Goal: Task Accomplishment & Management: Manage account settings

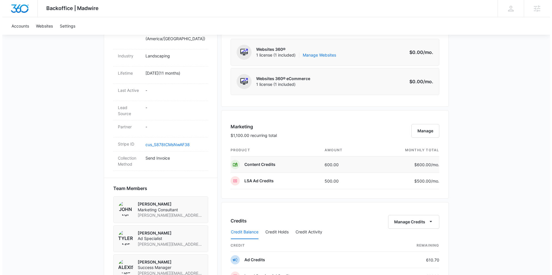
scroll to position [322, 0]
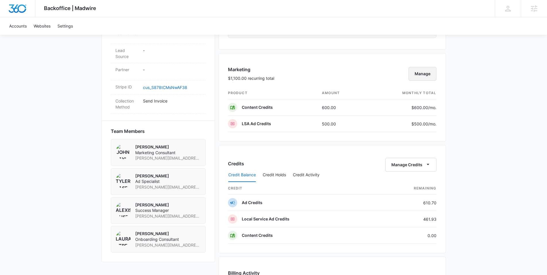
click at [421, 76] on button "Manage" at bounding box center [423, 74] width 28 height 14
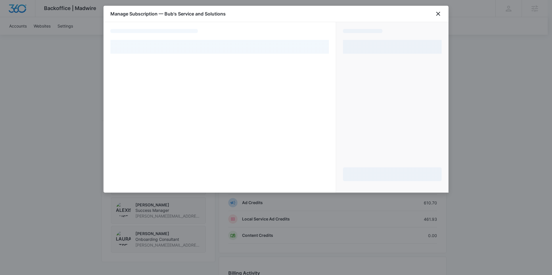
select select "MANUAL_INVOICE"
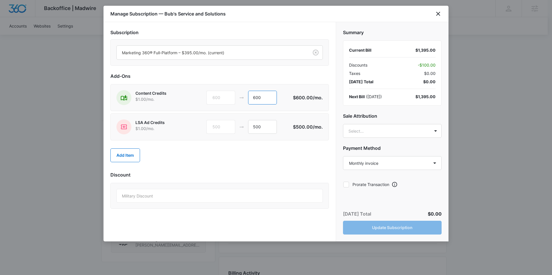
drag, startPoint x: 265, startPoint y: 96, endPoint x: 236, endPoint y: 96, distance: 29.3
click at [235, 96] on div "600 600" at bounding box center [249, 98] width 86 height 14
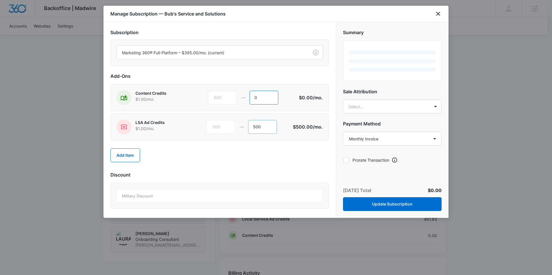
type input "0"
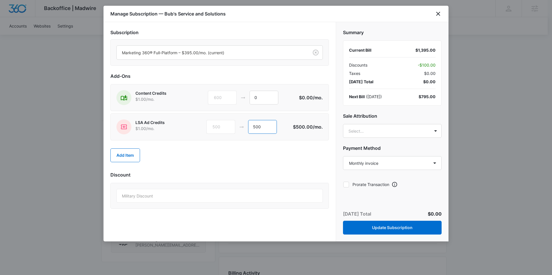
drag, startPoint x: 271, startPoint y: 128, endPoint x: 242, endPoint y: 130, distance: 28.5
click at [242, 130] on div "500 500" at bounding box center [249, 127] width 86 height 14
type input "0"
click at [236, 165] on div "Add Item" at bounding box center [219, 155] width 218 height 25
click at [392, 127] on body "Backoffice | Madwire Apps Settings AA Alexis Austere alexis.austere@madwire.com…" at bounding box center [276, 91] width 552 height 826
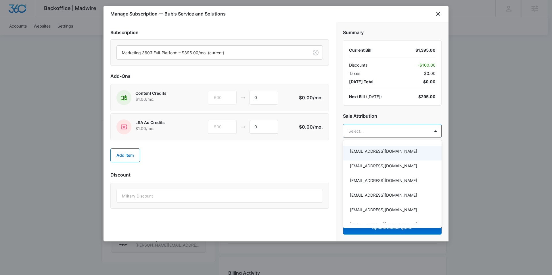
click at [352, 118] on div at bounding box center [276, 137] width 552 height 275
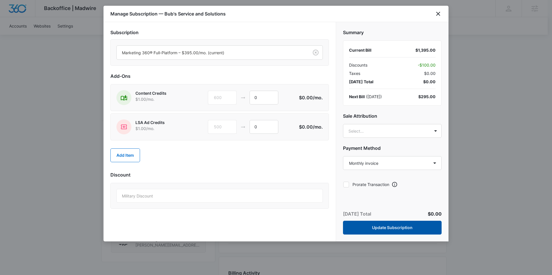
drag, startPoint x: 359, startPoint y: 223, endPoint x: 359, endPoint y: 220, distance: 3.2
click at [359, 223] on button "Update Subscription" at bounding box center [392, 228] width 99 height 14
click at [383, 237] on div "Today’s Total $0.00 Update Subscription" at bounding box center [392, 223] width 112 height 38
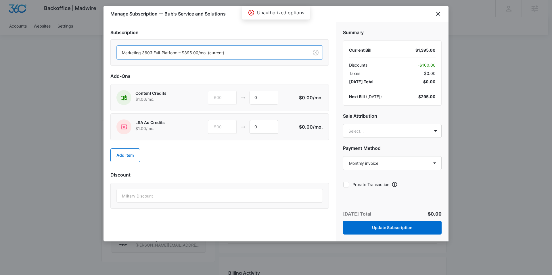
click at [255, 51] on div at bounding box center [211, 52] width 179 height 7
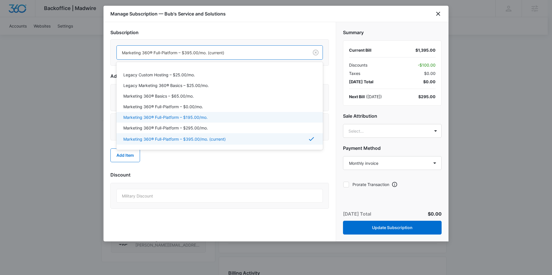
scroll to position [47, 0]
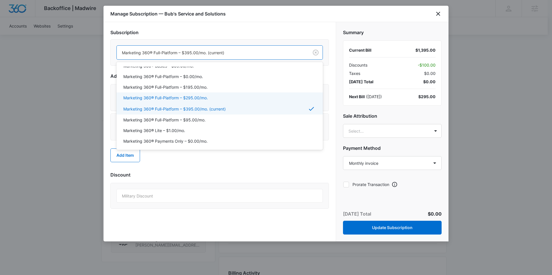
click at [206, 101] on p "Marketing 360® Full-Platform – $295.00/mo." at bounding box center [165, 98] width 84 height 6
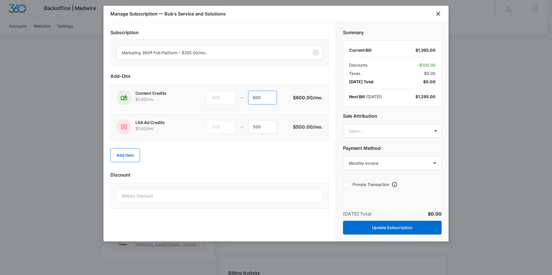
click at [239, 99] on div "600 600" at bounding box center [249, 98] width 86 height 14
type input "0"
drag, startPoint x: 256, startPoint y: 127, endPoint x: 242, endPoint y: 128, distance: 13.8
click at [242, 128] on div "500 500" at bounding box center [249, 127] width 86 height 14
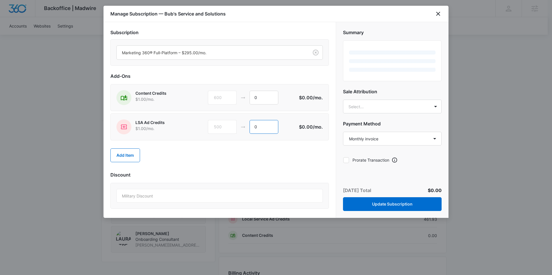
type input "0"
drag, startPoint x: 251, startPoint y: 193, endPoint x: 253, endPoint y: 189, distance: 5.0
click at [250, 192] on div "Military Discount" at bounding box center [219, 196] width 206 height 14
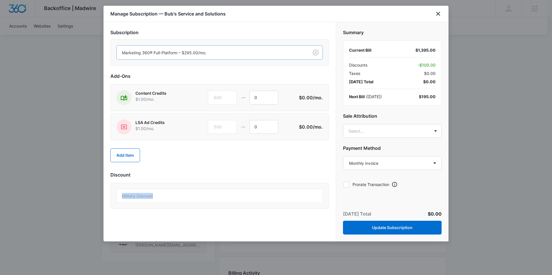
click at [272, 57] on div "Marketing 360® Full-Platform – $295.00/mo." at bounding box center [213, 52] width 192 height 13
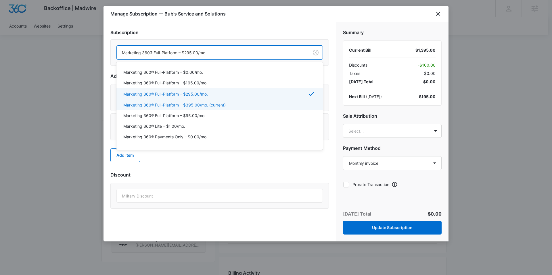
scroll to position [51, 0]
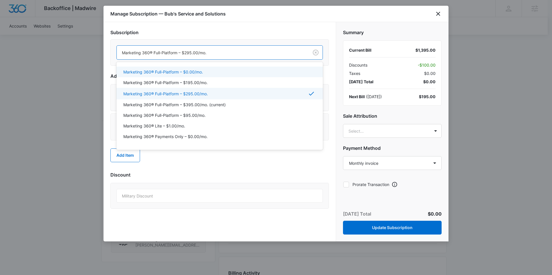
click at [262, 41] on div "Marketing 360® Full-Platform – $0.00/mo., 5 of 20. 20 results available. Use Up…" at bounding box center [219, 52] width 218 height 26
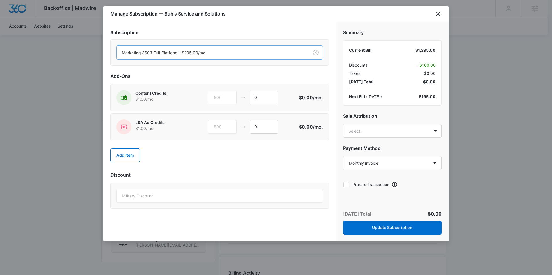
click at [262, 58] on div "Marketing 360® Full-Platform – $295.00/mo." at bounding box center [213, 52] width 192 height 13
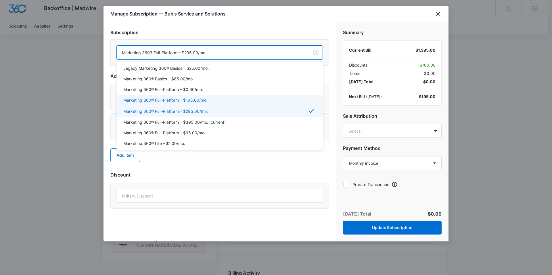
scroll to position [35, 0]
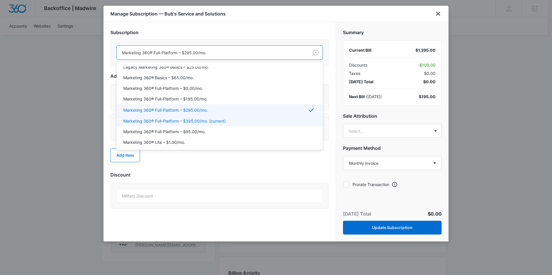
click at [240, 123] on div "Marketing 360® Full-Platform – $395.00/mo. (current)" at bounding box center [218, 121] width 191 height 6
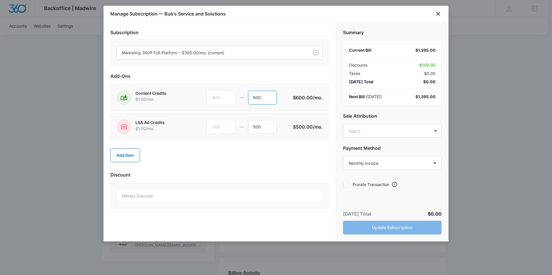
drag, startPoint x: 271, startPoint y: 99, endPoint x: 252, endPoint y: 102, distance: 18.9
click at [252, 102] on input "600" at bounding box center [262, 98] width 29 height 14
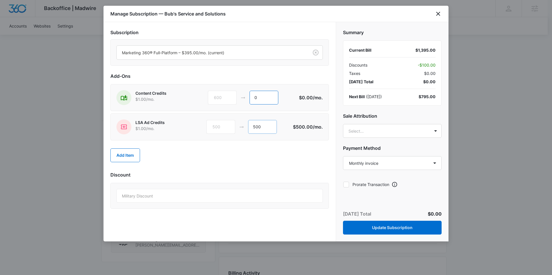
type input "0"
drag, startPoint x: 265, startPoint y: 126, endPoint x: 257, endPoint y: 126, distance: 7.8
click at [257, 126] on input "500" at bounding box center [262, 127] width 29 height 14
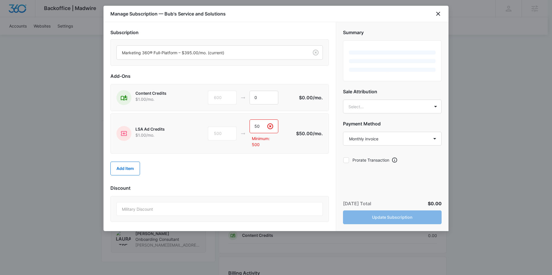
type input "5"
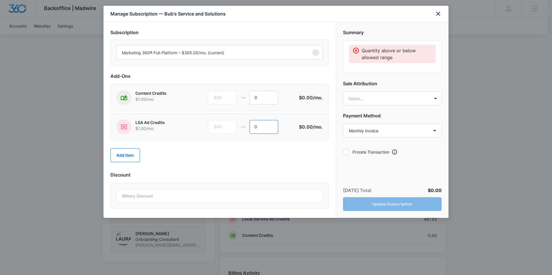
type input "0"
click at [257, 169] on div "Subscription Marketing 360® Full-Platform – $395.00/mo. (current) Add-Ons Conte…" at bounding box center [219, 120] width 218 height 182
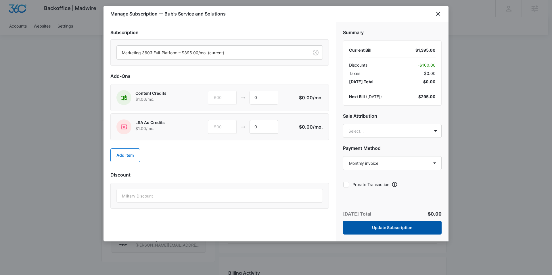
click at [386, 231] on button "Update Subscription" at bounding box center [392, 228] width 99 height 14
click at [386, 228] on button "Update Subscription" at bounding box center [392, 228] width 99 height 14
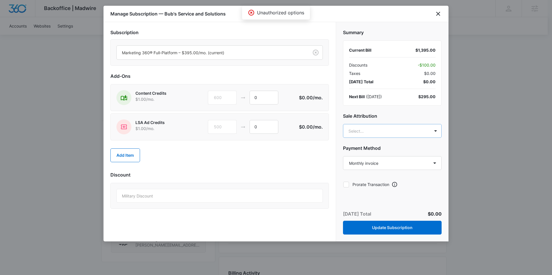
click at [407, 125] on body "Backoffice | Madwire Apps Settings AA Alexis Austere alexis.austere@madwire.com…" at bounding box center [276, 91] width 552 height 826
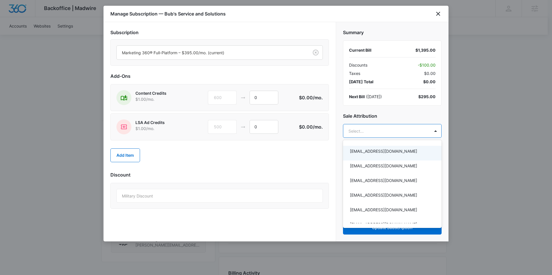
click at [269, 159] on div at bounding box center [276, 137] width 552 height 275
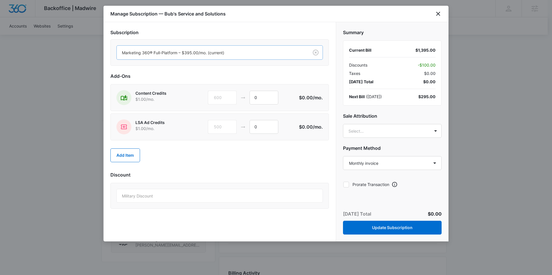
click at [251, 55] on div at bounding box center [211, 52] width 179 height 7
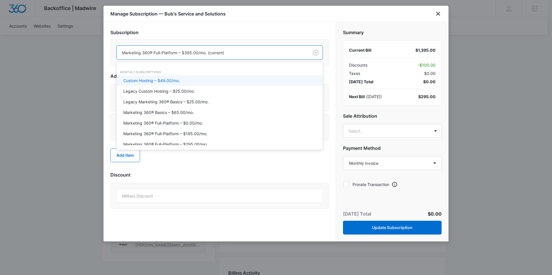
click at [229, 37] on div "Subscription Custom Hosting – $49.00/mo., 1 of 20. 20 results available. Use Up…" at bounding box center [219, 48] width 218 height 39
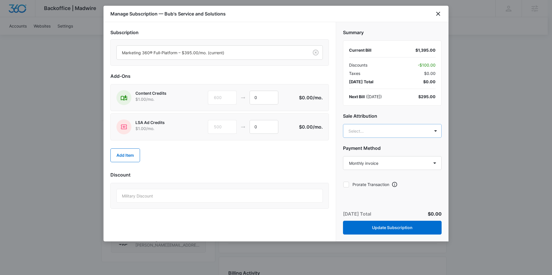
click at [370, 135] on body "Backoffice | Madwire Apps Settings AA Alexis Austere alexis.austere@madwire.com…" at bounding box center [276, 91] width 552 height 826
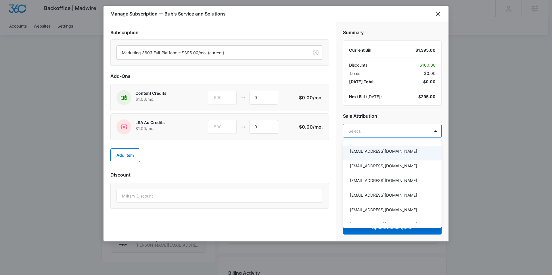
click at [367, 120] on div at bounding box center [276, 137] width 552 height 275
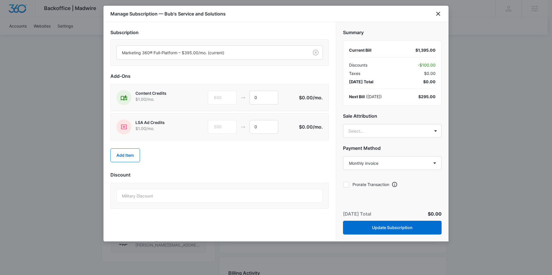
click at [424, 66] on span "- $100.00" at bounding box center [427, 65] width 18 height 6
click at [244, 153] on div "Add Item" at bounding box center [219, 155] width 218 height 25
click at [189, 191] on div "Military Discount" at bounding box center [219, 196] width 206 height 14
click at [255, 96] on input "0" at bounding box center [263, 98] width 29 height 14
click at [249, 77] on h2 "Add-Ons" at bounding box center [219, 76] width 218 height 7
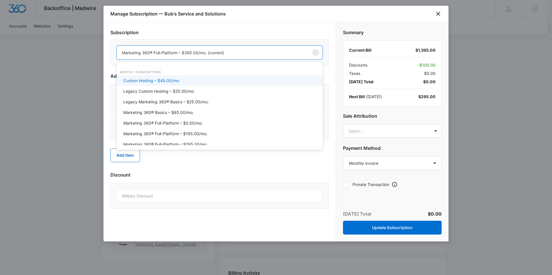
click at [288, 51] on div at bounding box center [211, 52] width 179 height 7
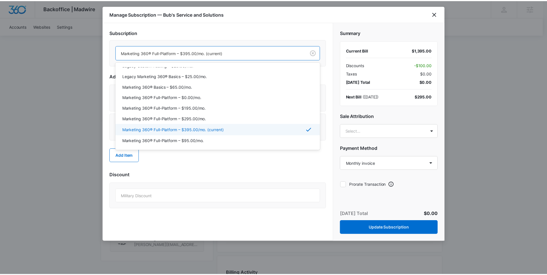
scroll to position [24, 0]
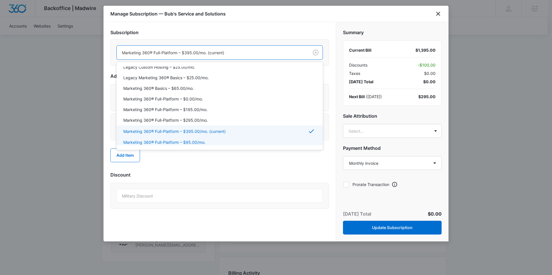
click at [224, 173] on h2 "Discount" at bounding box center [219, 175] width 218 height 7
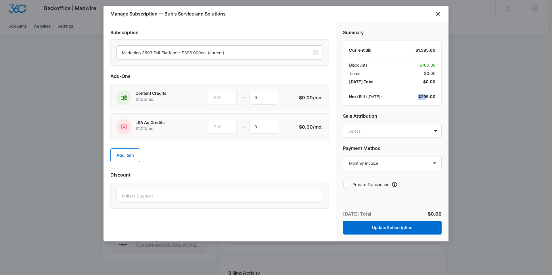
drag, startPoint x: 419, startPoint y: 96, endPoint x: 426, endPoint y: 94, distance: 8.1
click at [426, 94] on div "$295.00" at bounding box center [426, 97] width 17 height 6
click at [412, 95] on div "Next Bill ( Oct 14 ) $295.00" at bounding box center [392, 97] width 86 height 6
click at [383, 233] on button "Update Subscription" at bounding box center [392, 228] width 99 height 14
click at [363, 120] on div "Summary Current Bill $1,395.00 Discounts - $100.00 Taxes $0.00 Today’s Total $0…" at bounding box center [392, 106] width 112 height 169
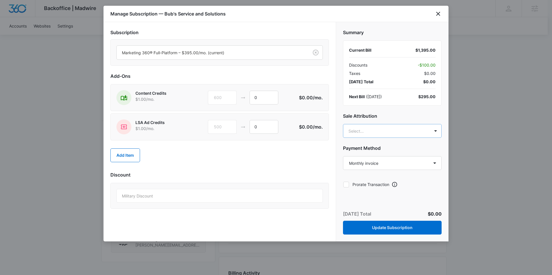
click at [364, 129] on body "Backoffice | Madwire Apps Settings AA Alexis Austere alexis.austere@madwire.com…" at bounding box center [276, 91] width 552 height 826
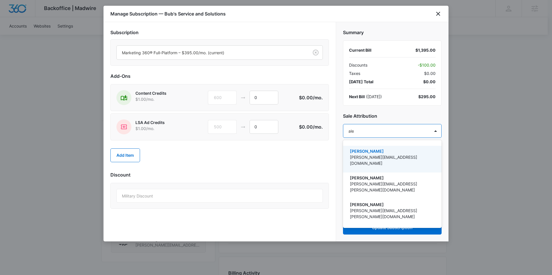
type input "alex"
click at [380, 149] on p "[PERSON_NAME]" at bounding box center [392, 151] width 84 height 6
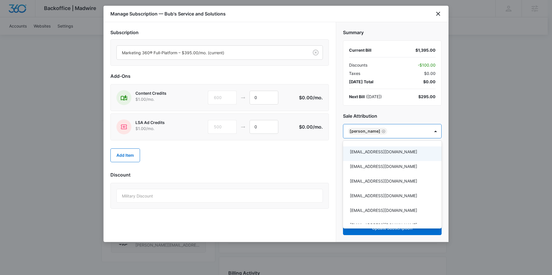
click at [311, 173] on div at bounding box center [276, 137] width 552 height 275
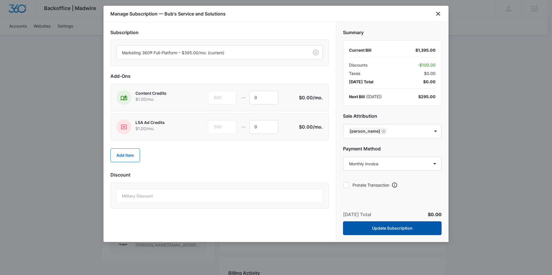
click at [376, 232] on button "Update Subscription" at bounding box center [392, 229] width 99 height 14
click at [438, 12] on icon "close" at bounding box center [437, 13] width 7 height 7
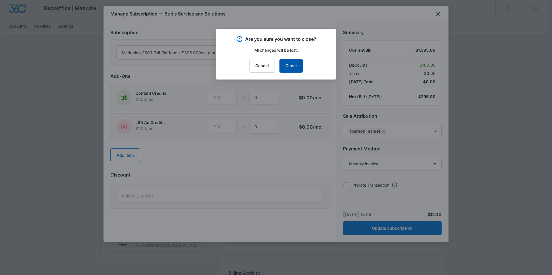
click at [299, 62] on button "Close" at bounding box center [290, 66] width 23 height 14
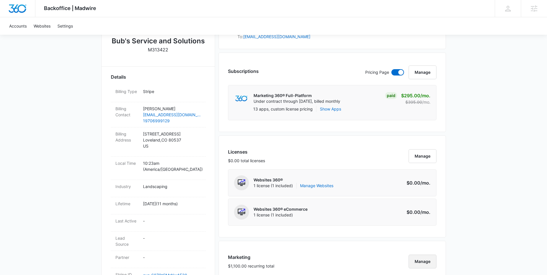
scroll to position [0, 0]
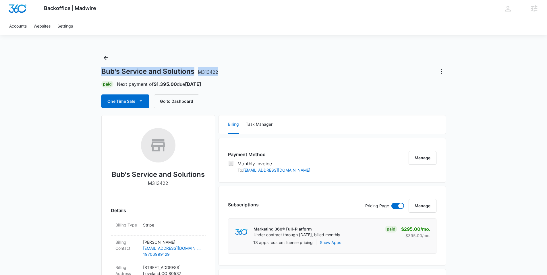
drag, startPoint x: 222, startPoint y: 74, endPoint x: 100, endPoint y: 74, distance: 122.1
copy h1 "Bub's Service and Solutions M313422"
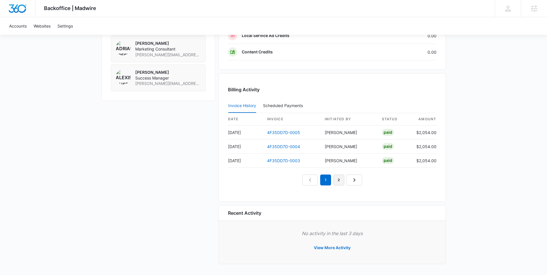
click at [342, 178] on link "2" at bounding box center [339, 180] width 11 height 11
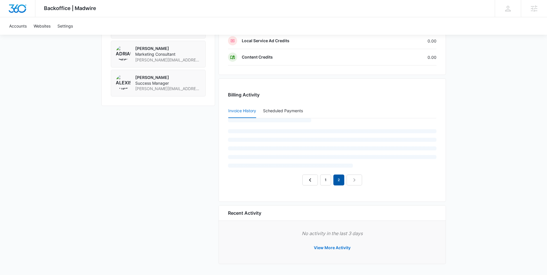
scroll to position [498, 0]
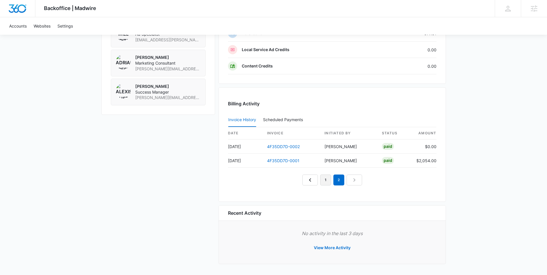
click at [329, 180] on link "1" at bounding box center [325, 180] width 11 height 11
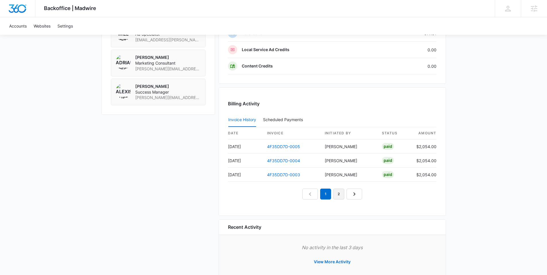
click at [341, 195] on link "2" at bounding box center [339, 194] width 11 height 11
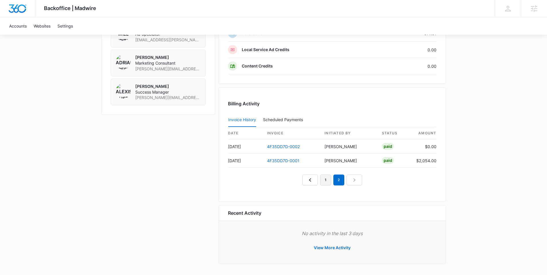
click at [327, 181] on link "1" at bounding box center [325, 180] width 11 height 11
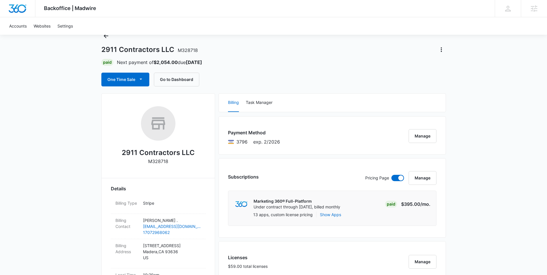
scroll to position [0, 0]
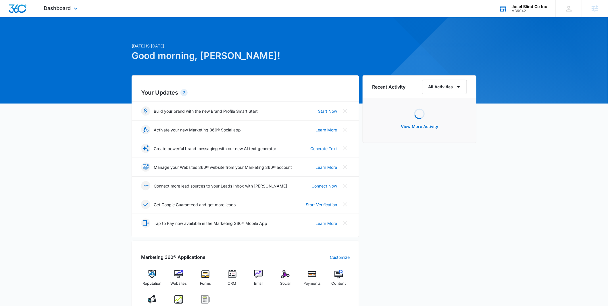
click at [517, 11] on div "M39042" at bounding box center [530, 11] width 36 height 4
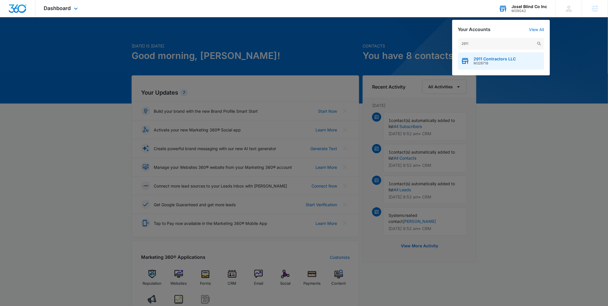
type input "2911"
click at [493, 63] on span "M328718" at bounding box center [495, 63] width 42 height 4
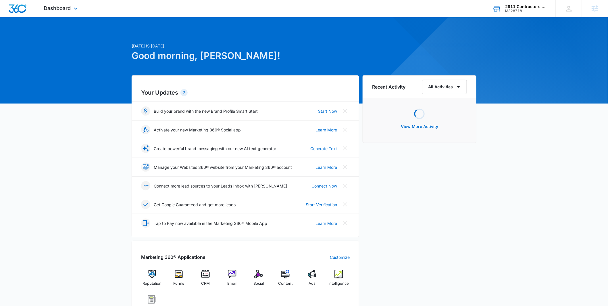
click at [71, 12] on div "Dashboard Apps Reputation Forms CRM Email Social POS Content Ads Intelligence F…" at bounding box center [61, 8] width 53 height 17
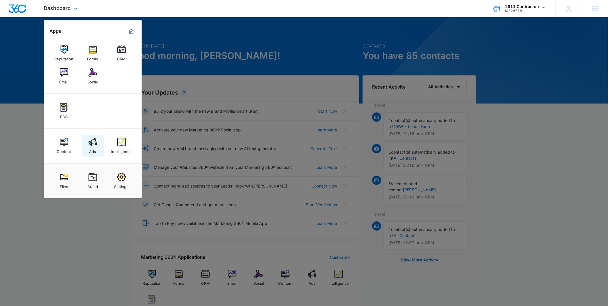
click at [93, 146] on img at bounding box center [93, 142] width 9 height 9
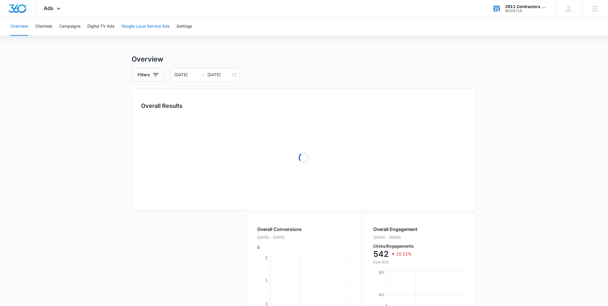
click at [144, 26] on button "Google Local Service Ads" at bounding box center [145, 26] width 48 height 18
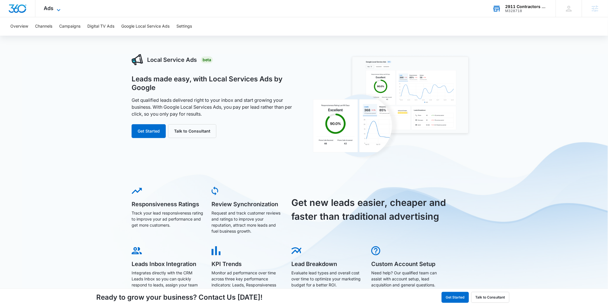
click at [57, 5] on div "Ads Apps Reputation Forms CRM Email Social POS Content Ads Intelligence Files B…" at bounding box center [52, 8] width 35 height 17
